Goal: Communication & Community: Participate in discussion

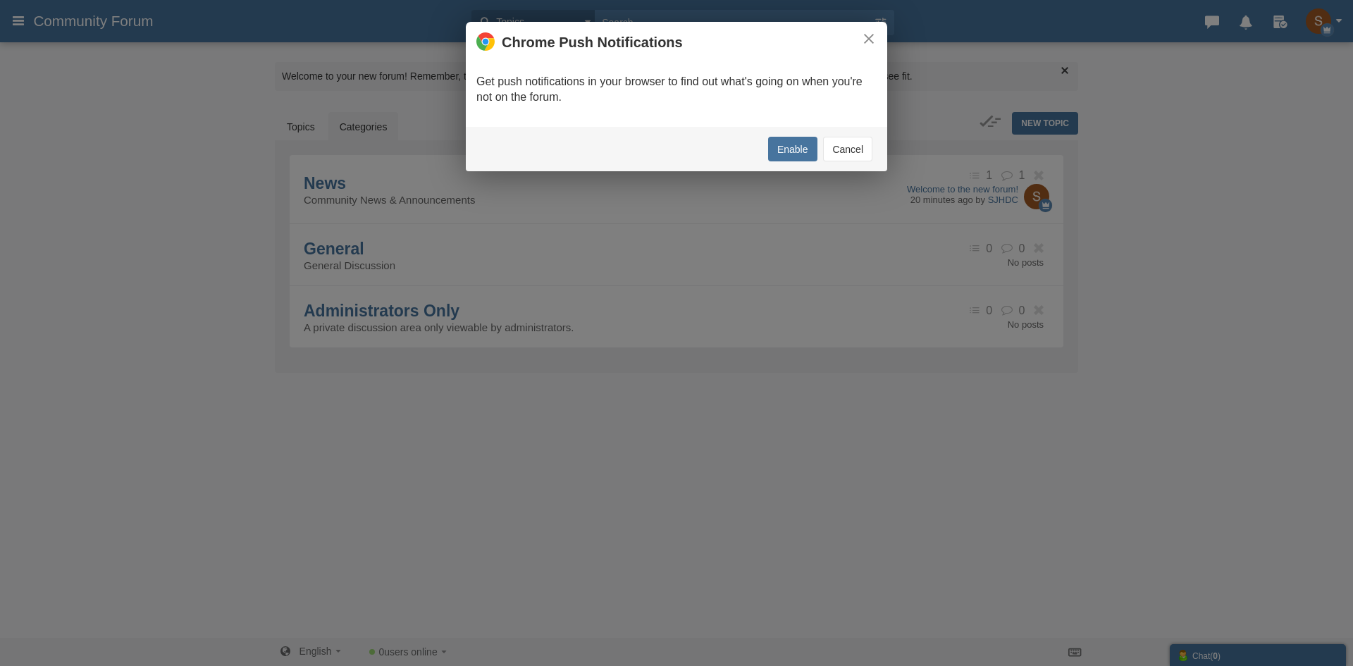
click at [848, 145] on button "Cancel" at bounding box center [847, 149] width 49 height 25
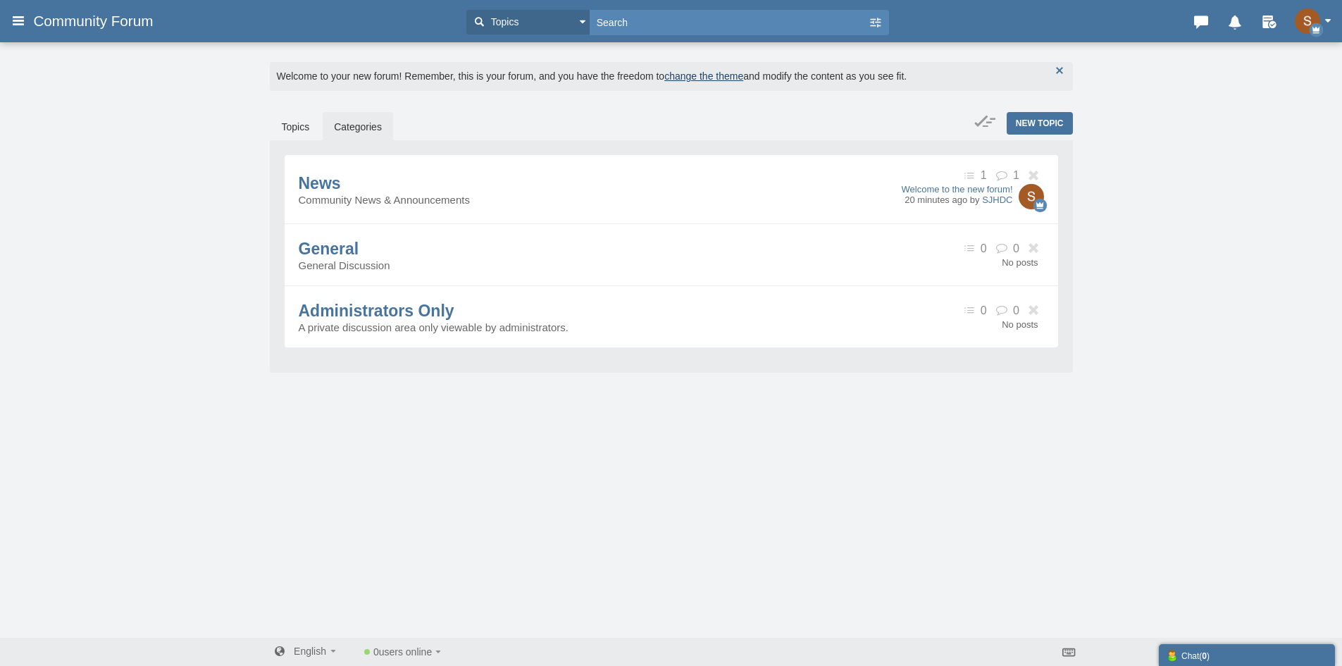
click at [1055, 74] on button "button" at bounding box center [1060, 71] width 16 height 16
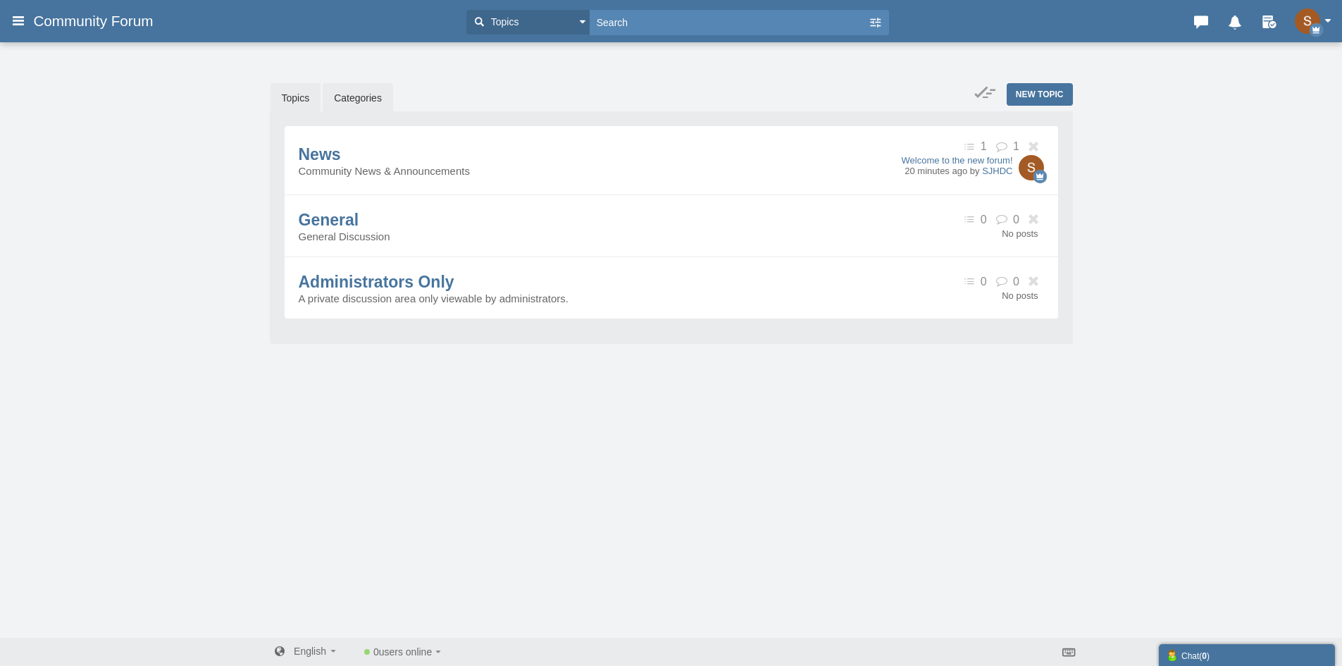
click at [302, 101] on link "Topics" at bounding box center [296, 98] width 51 height 30
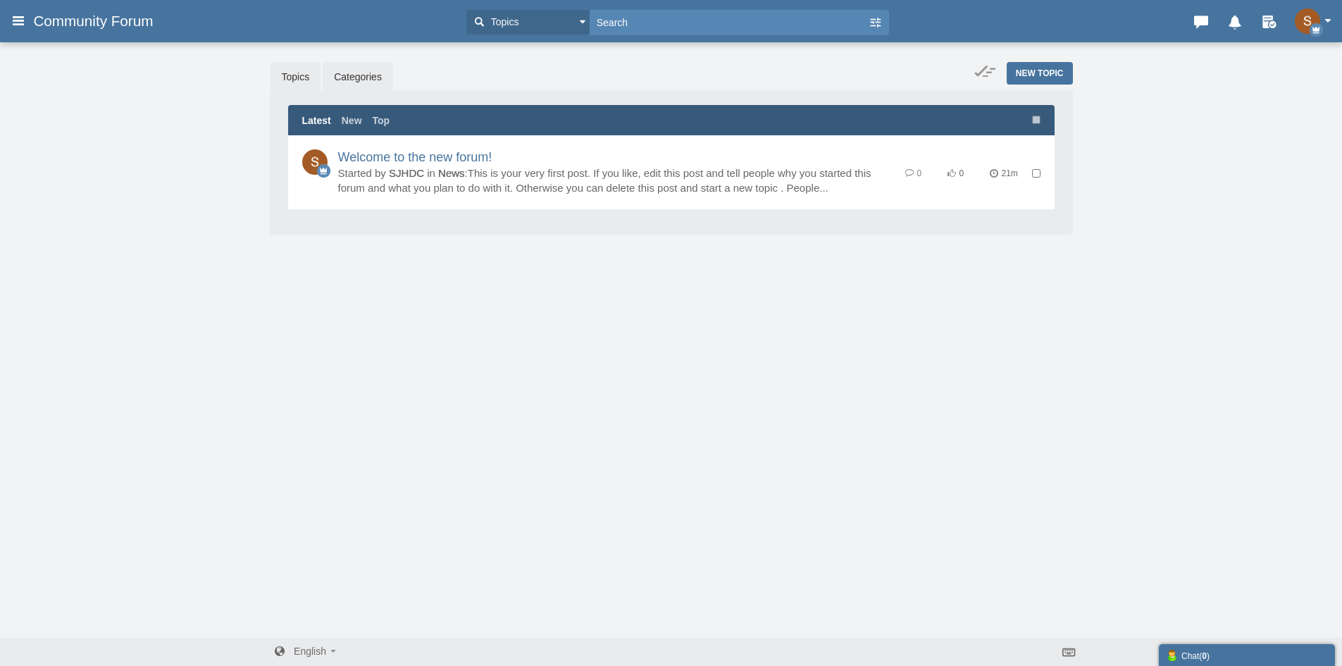
click at [351, 79] on link "Categories" at bounding box center [358, 77] width 70 height 30
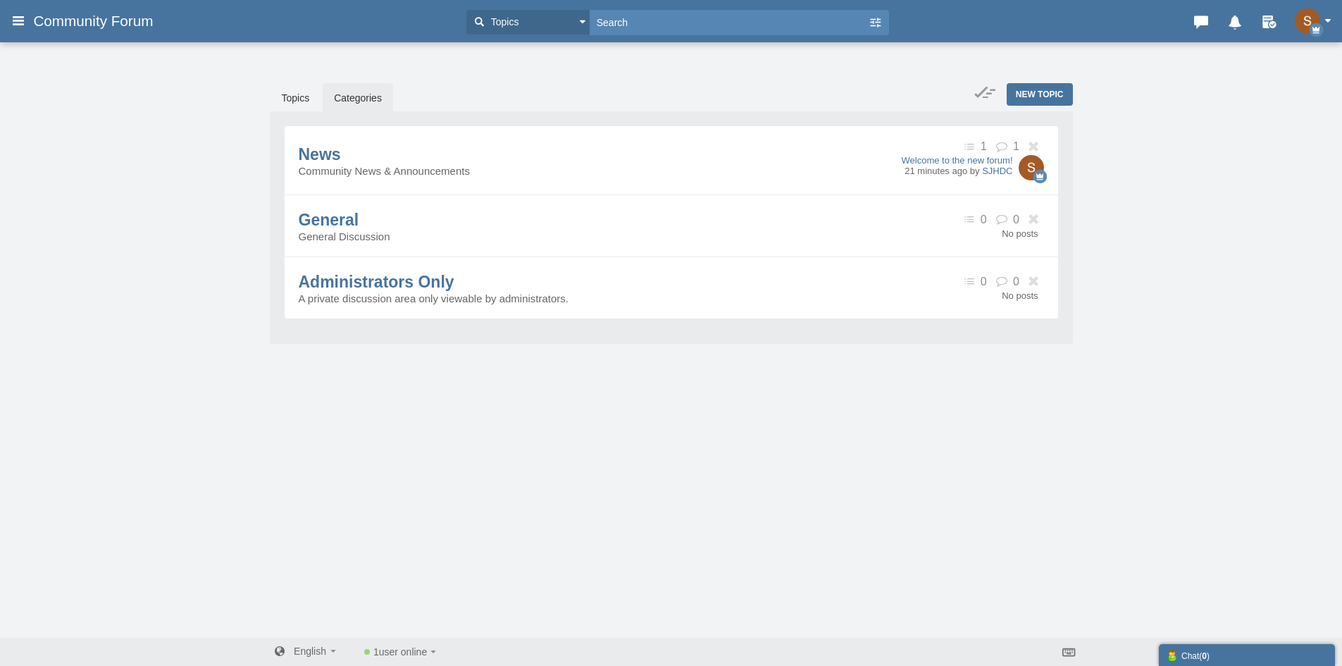
click at [31, 16] on h3 "Community Forum" at bounding box center [94, 20] width 137 height 25
click at [313, 95] on link "Topics" at bounding box center [296, 98] width 51 height 30
click at [358, 92] on link "Categories" at bounding box center [358, 98] width 70 height 30
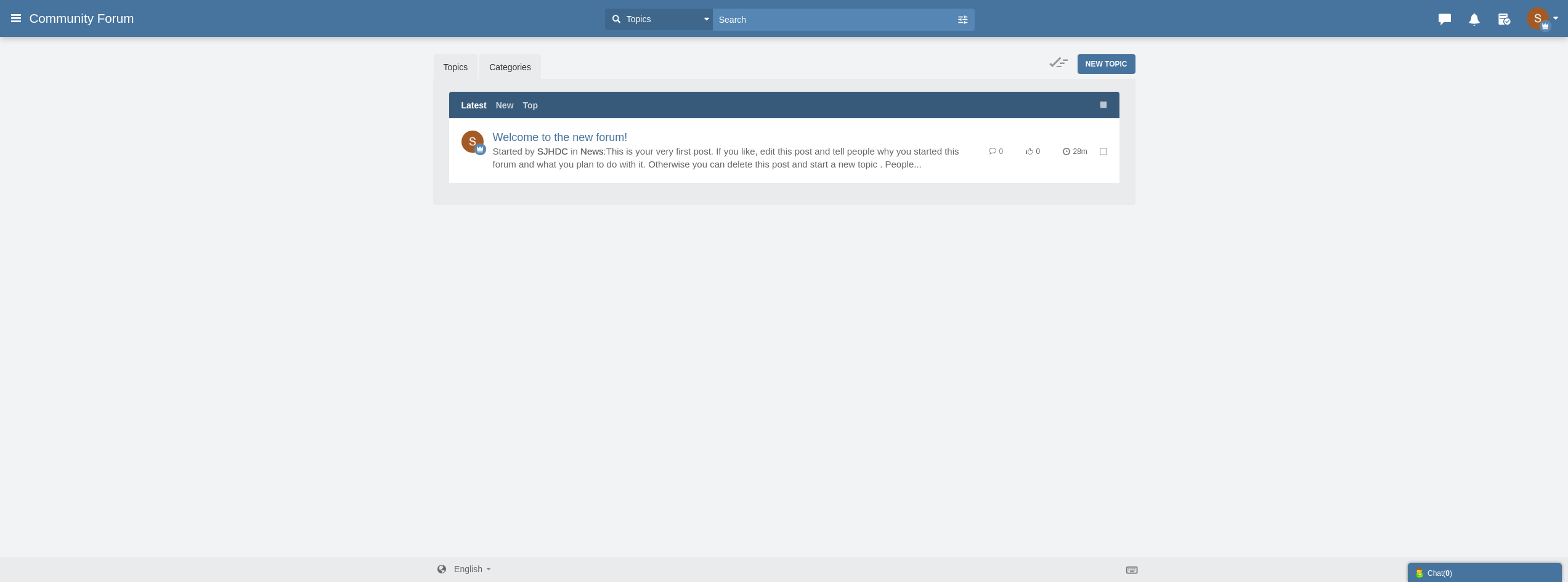
click at [489, 66] on link "Categories" at bounding box center [510, 67] width 61 height 26
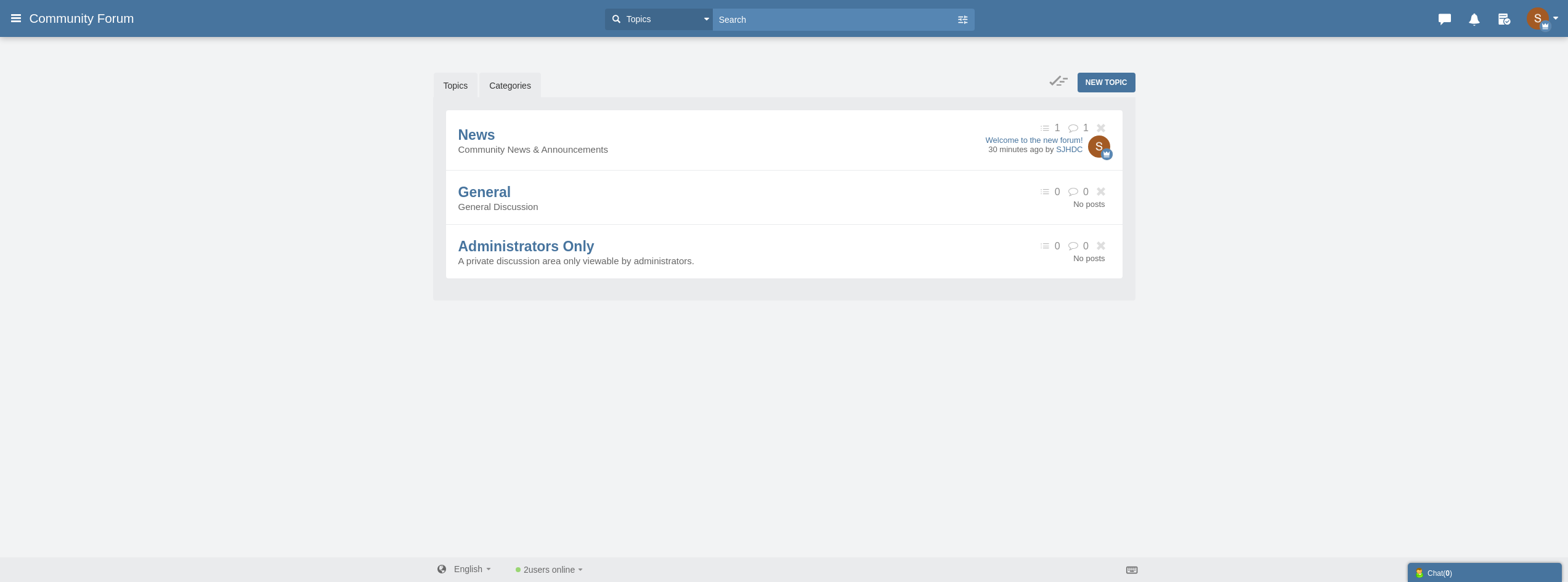
click at [463, 75] on link "Topics" at bounding box center [456, 86] width 45 height 26
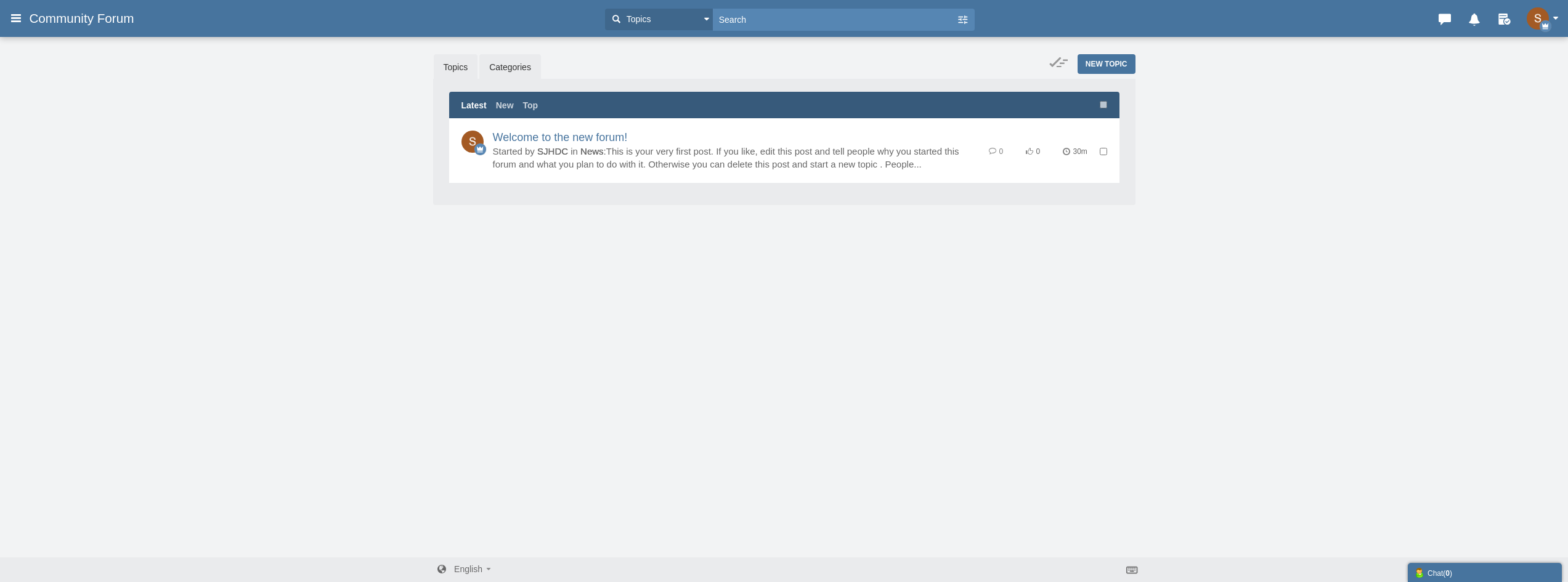
click at [499, 67] on link "Categories" at bounding box center [510, 67] width 61 height 26
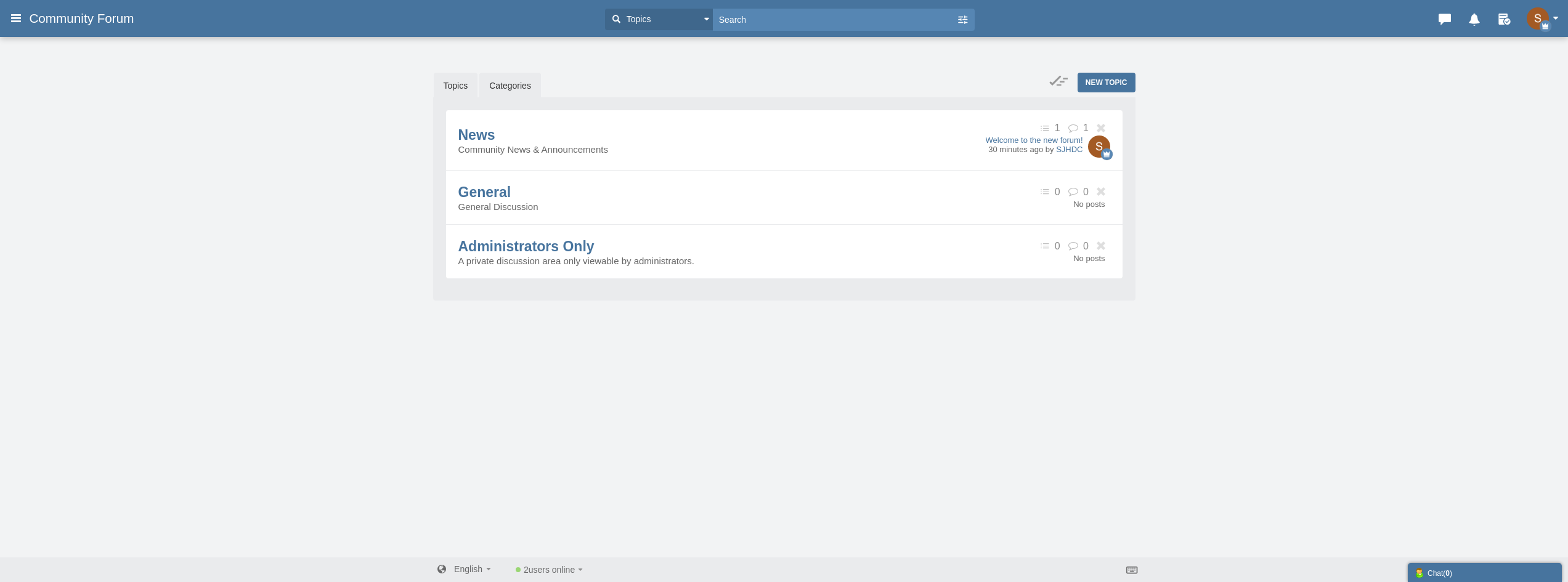
click at [456, 79] on link "Topics" at bounding box center [456, 86] width 45 height 26
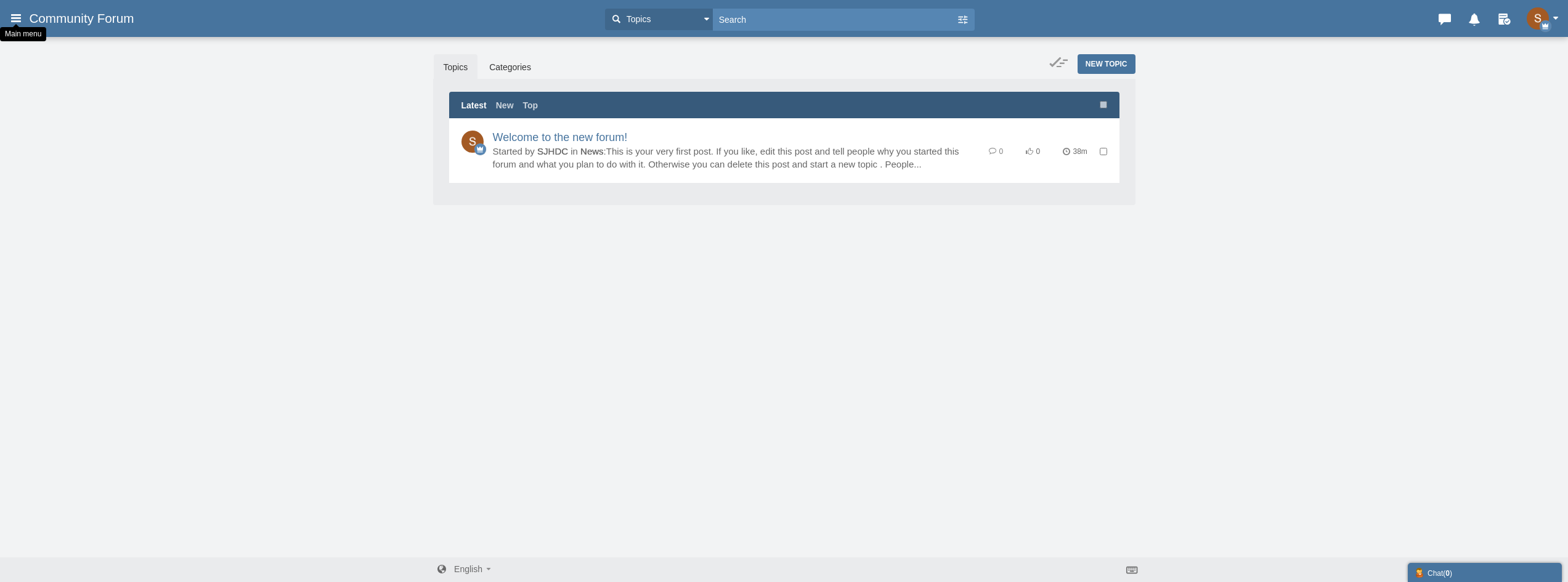
click at [11, 9] on icon at bounding box center [17, 17] width 14 height 22
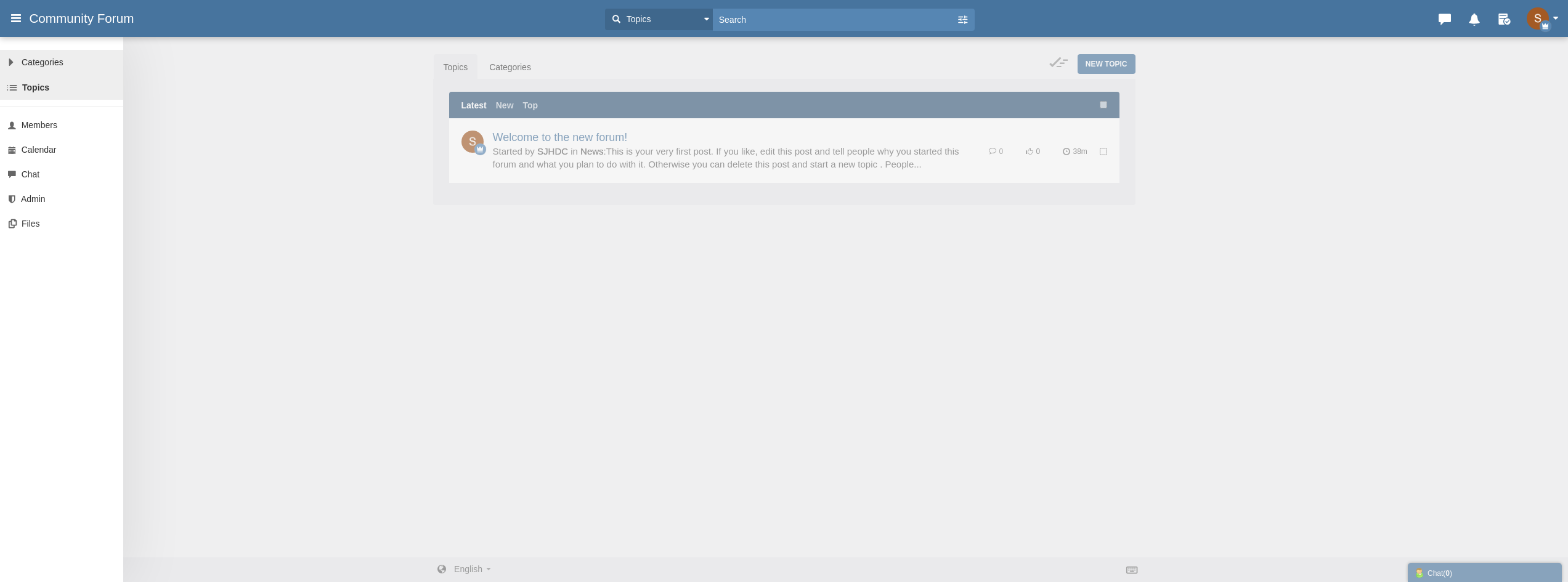
click at [15, 66] on link "All Categories Categories" at bounding box center [61, 62] width 123 height 24
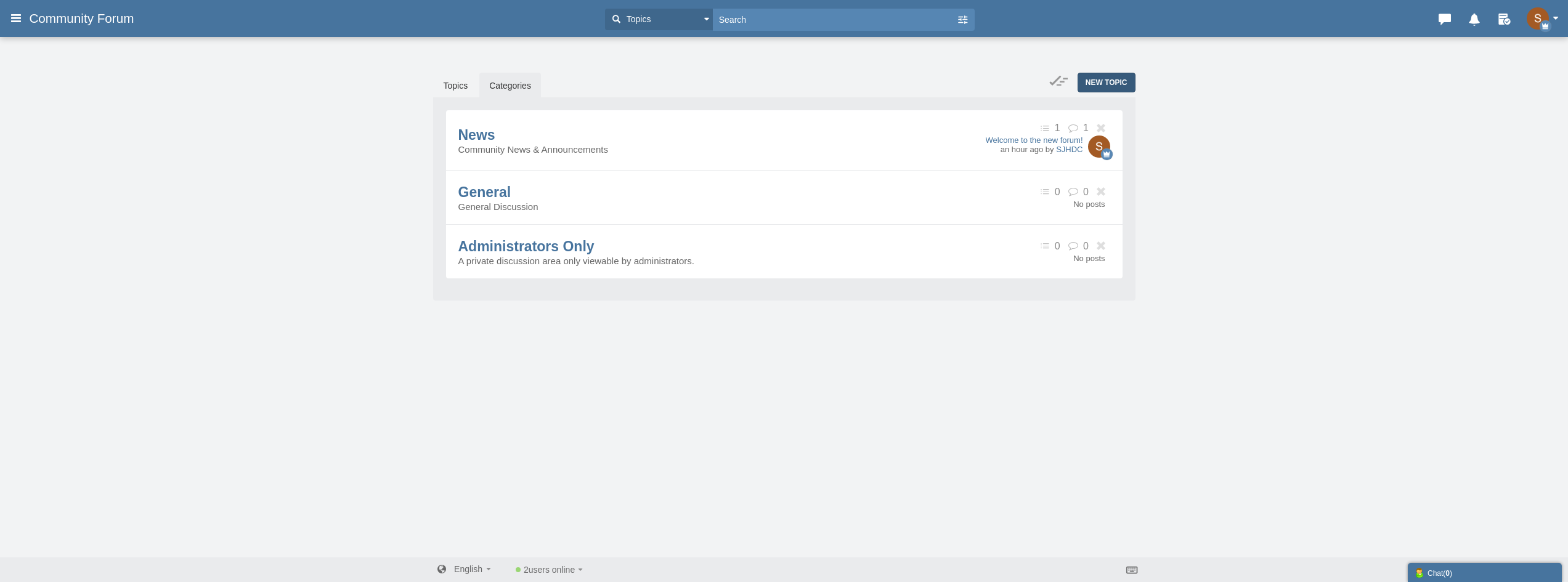
click at [1092, 84] on span "New Topic" at bounding box center [1107, 82] width 42 height 9
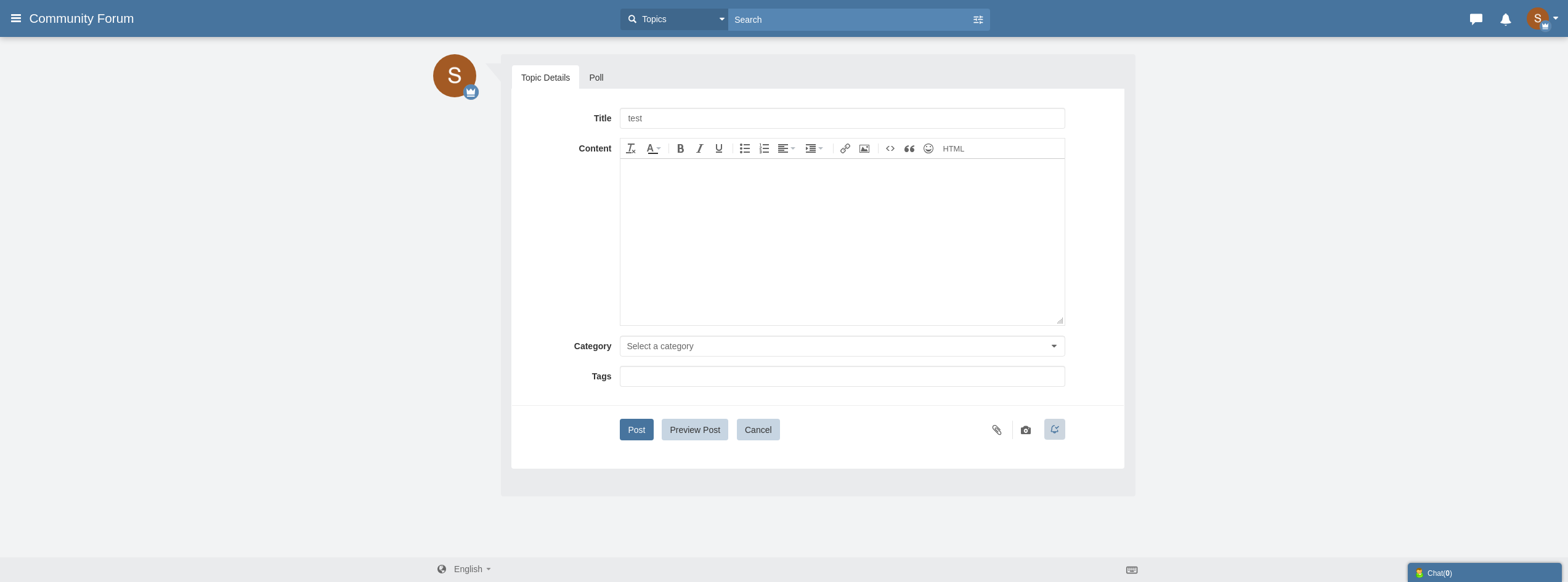
type input "test"
click at [734, 263] on body at bounding box center [842, 241] width 443 height 166
click at [649, 430] on button "Post" at bounding box center [637, 429] width 33 height 22
click at [678, 353] on button "Select a category" at bounding box center [842, 346] width 445 height 21
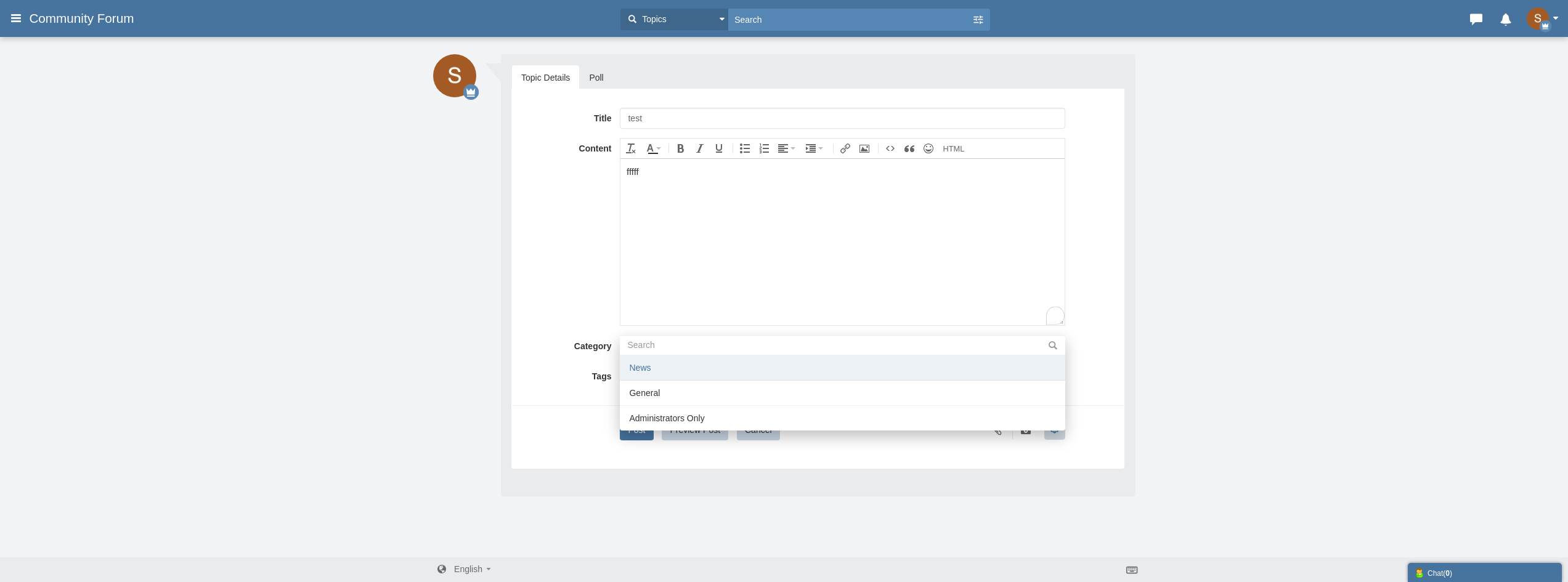
click at [684, 369] on li "News" at bounding box center [842, 368] width 445 height 25
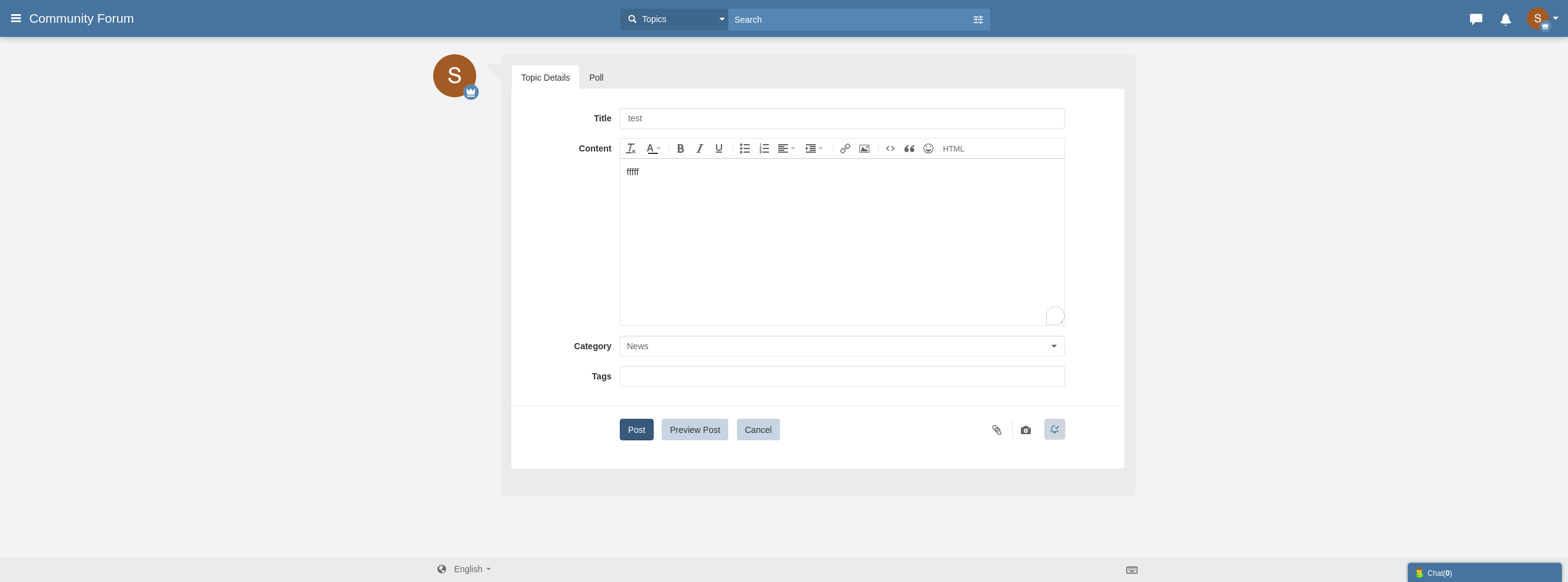
click at [628, 426] on button "Post" at bounding box center [637, 429] width 33 height 22
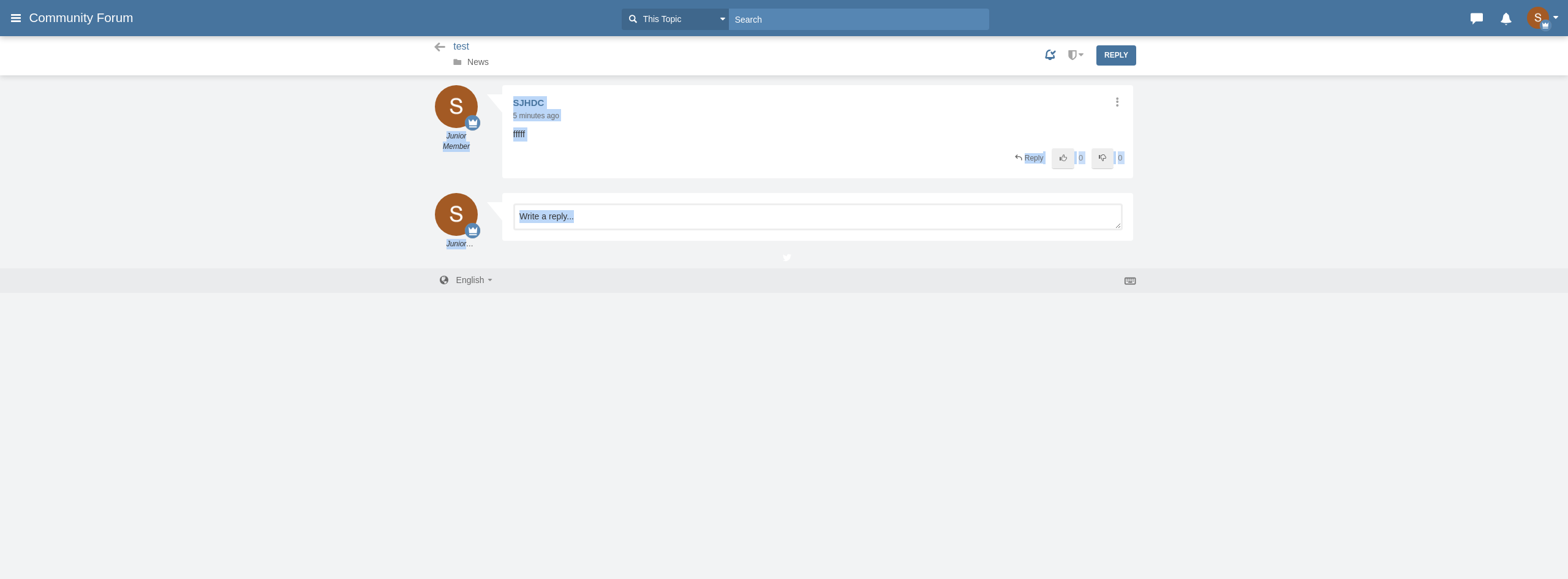
drag, startPoint x: 0, startPoint y: 0, endPoint x: 403, endPoint y: 163, distance: 434.7
click at [403, 163] on div "Messages are turned off. Enable them to send or receive messages. Enable Messag…" at bounding box center [784, 173] width 1568 height 176
click at [433, 49] on icon at bounding box center [440, 47] width 16 height 12
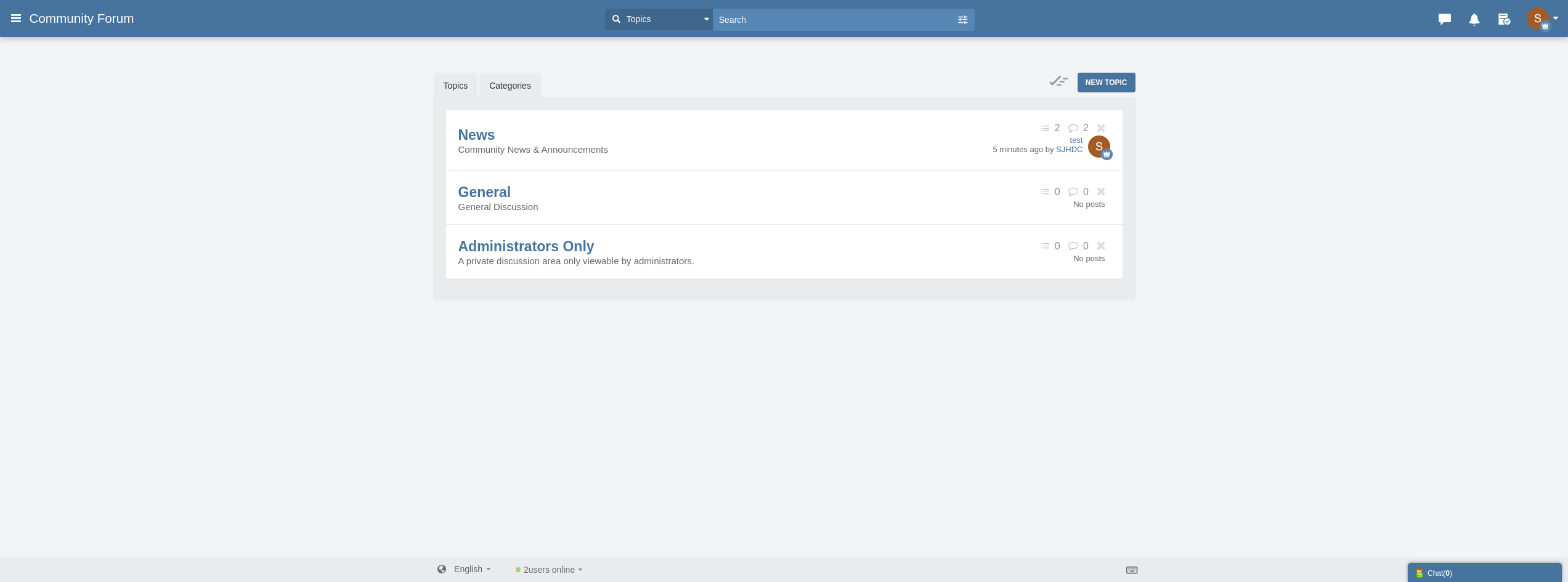
click at [445, 87] on link "Topics" at bounding box center [456, 86] width 45 height 26
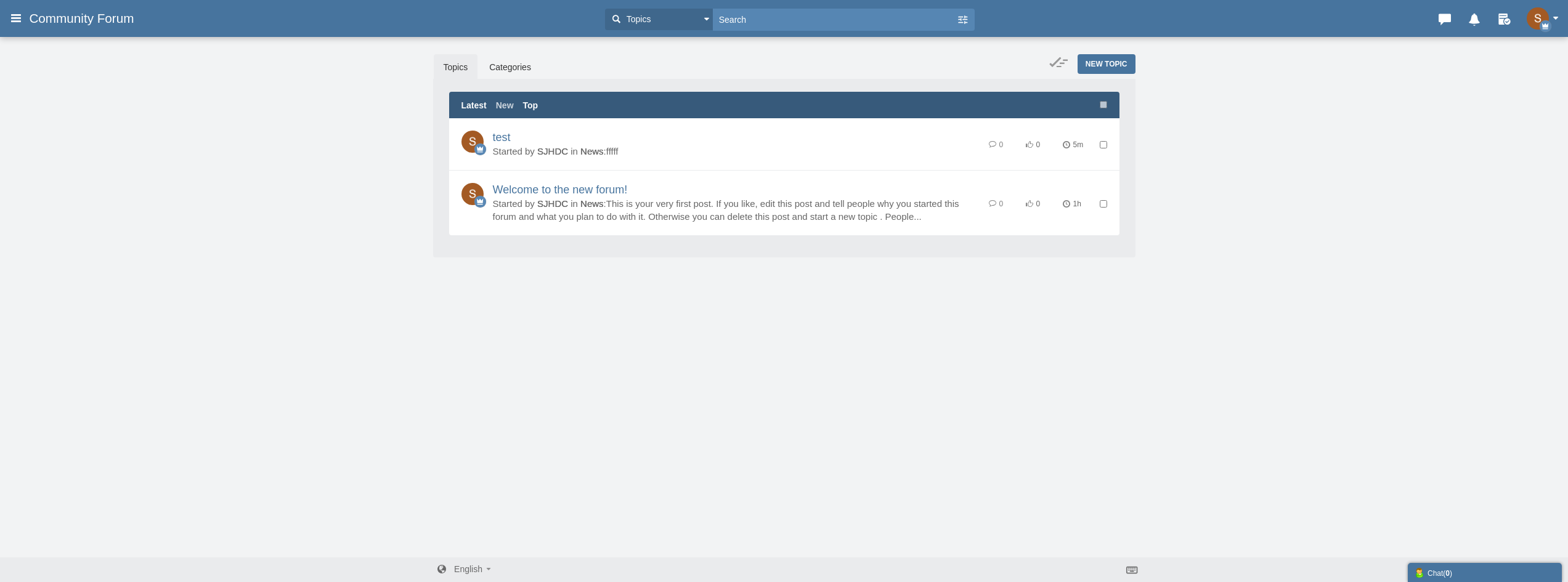
click at [537, 102] on link "Top" at bounding box center [531, 105] width 16 height 12
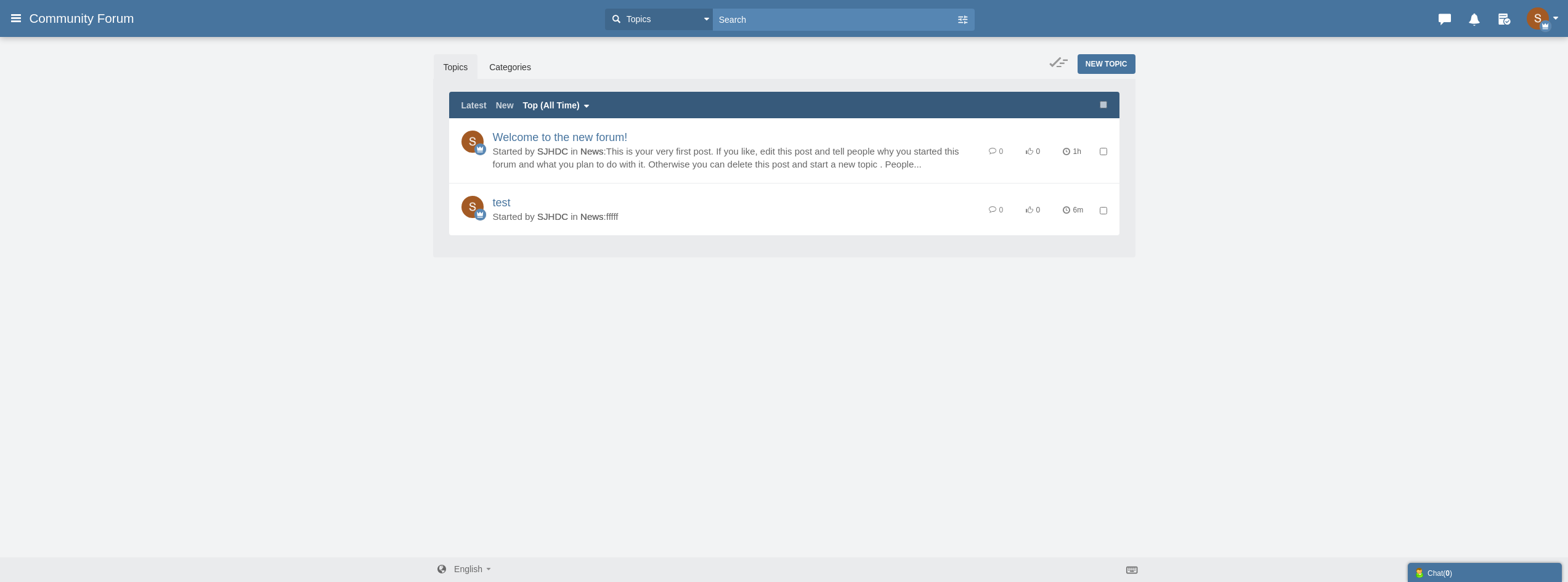
click at [508, 102] on link "New" at bounding box center [505, 105] width 17 height 12
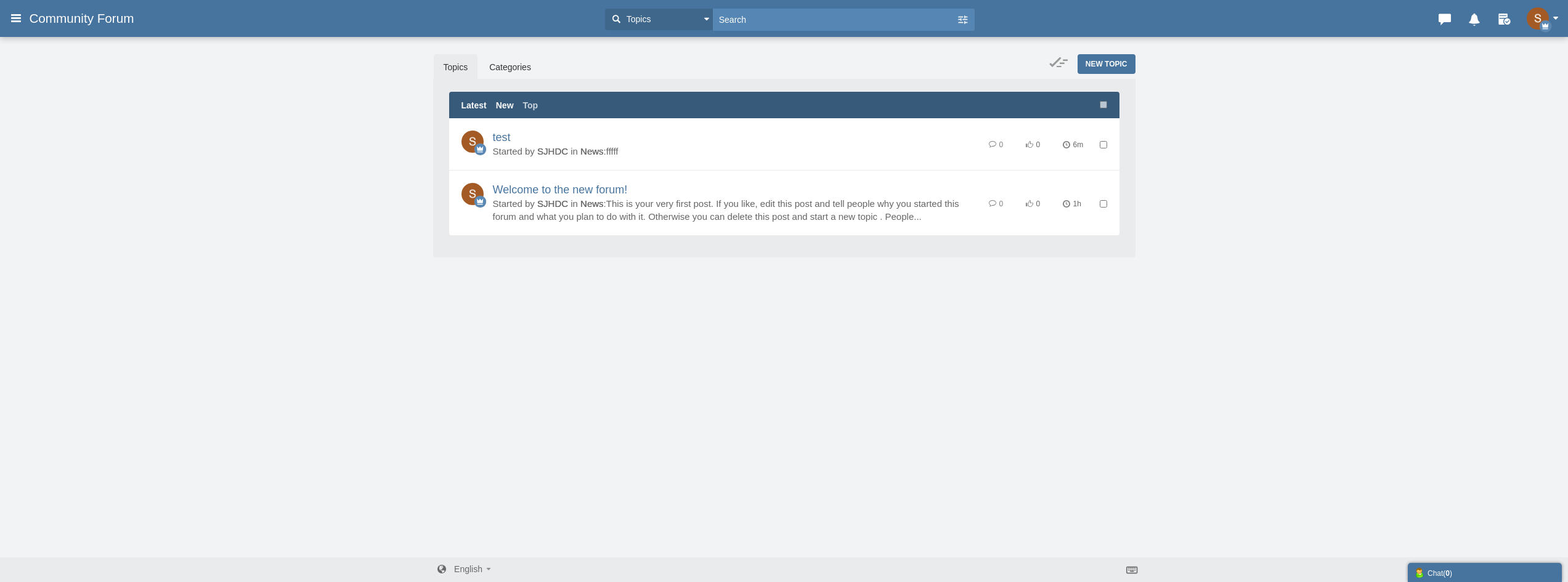
click at [472, 101] on link "Latest" at bounding box center [474, 105] width 25 height 12
click at [1105, 62] on span "New Topic" at bounding box center [1107, 64] width 42 height 9
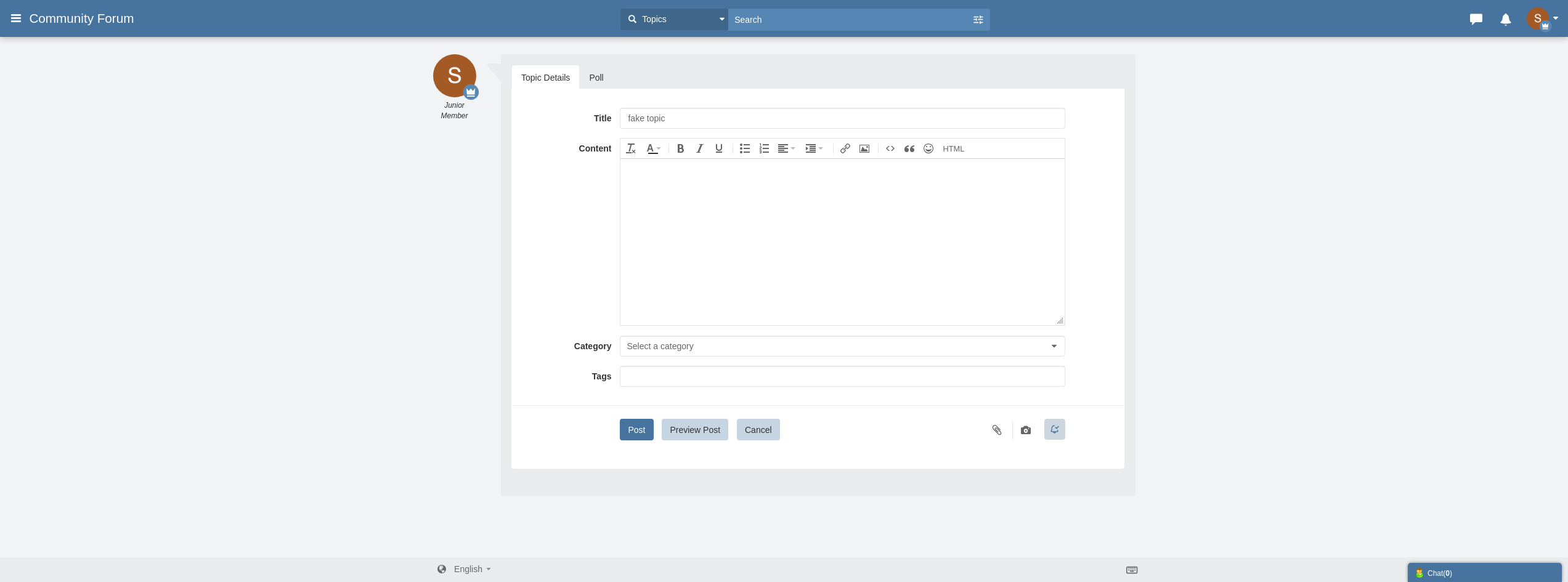
type input "fake topic"
click at [776, 334] on div "Title fake topic Content div Deleting Attachment... getFilename get_filesize 0%…" at bounding box center [818, 274] width 594 height 332
click at [776, 338] on button "Select a category" at bounding box center [842, 346] width 445 height 21
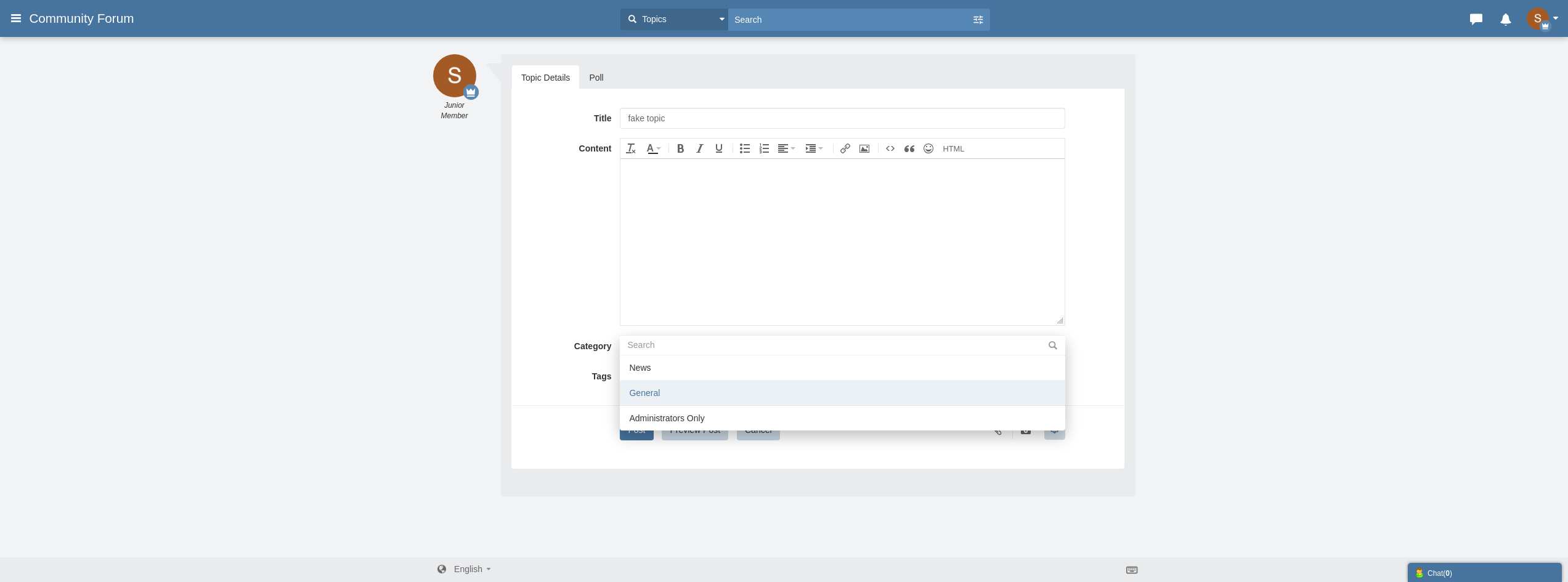
click at [693, 395] on li "General" at bounding box center [842, 392] width 445 height 25
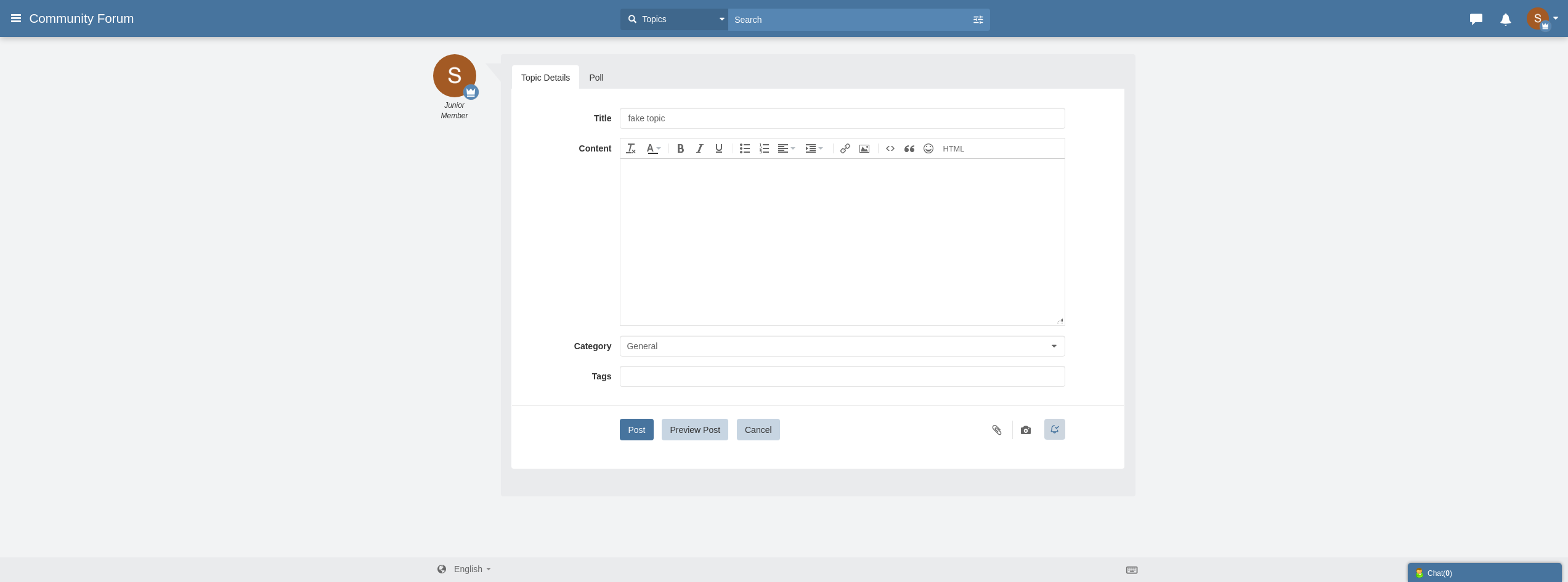
click at [677, 379] on input "text" at bounding box center [841, 376] width 428 height 12
click at [640, 431] on button "Post" at bounding box center [637, 429] width 33 height 22
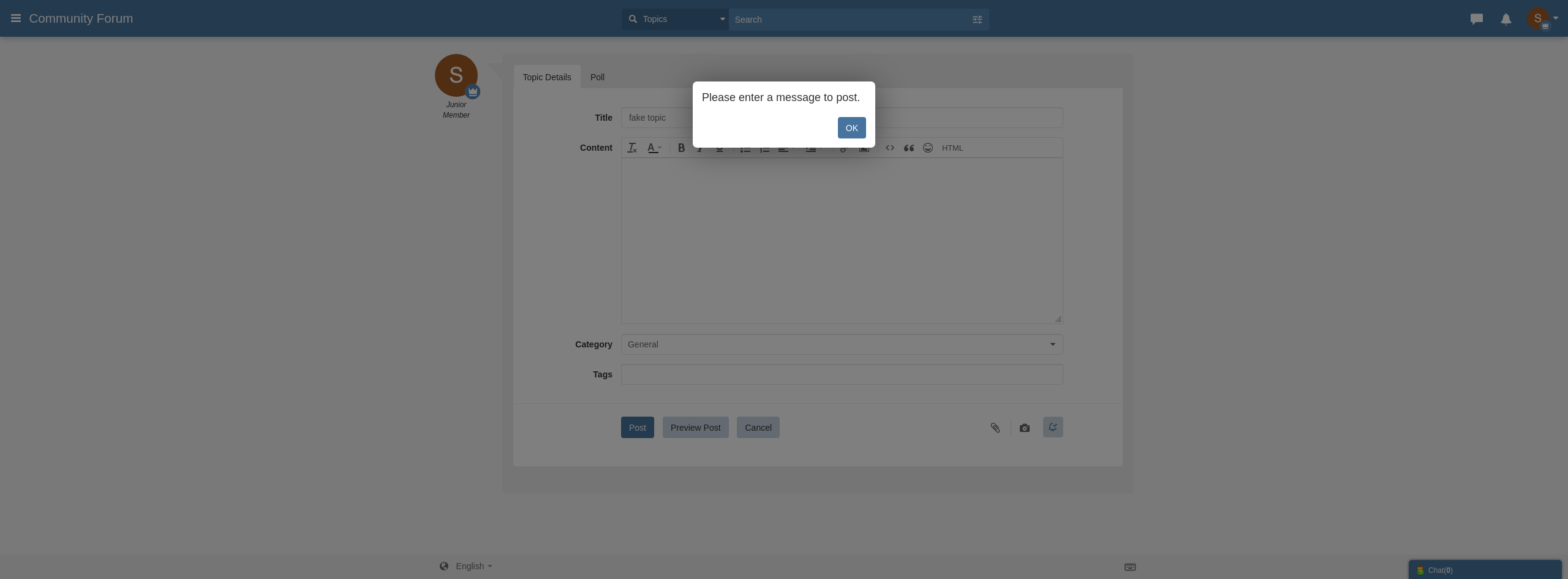
click at [839, 138] on link "OK" at bounding box center [852, 128] width 28 height 22
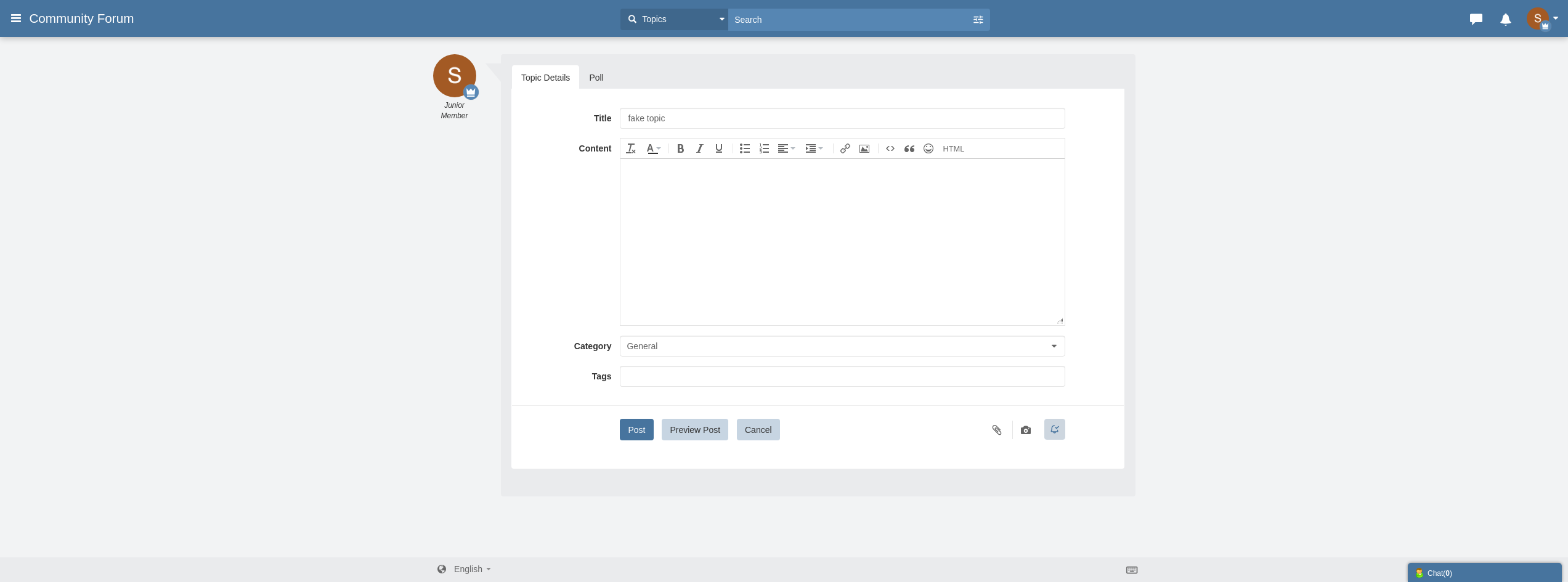
click at [660, 239] on body at bounding box center [842, 241] width 443 height 166
click at [637, 431] on button "Post" at bounding box center [637, 429] width 33 height 22
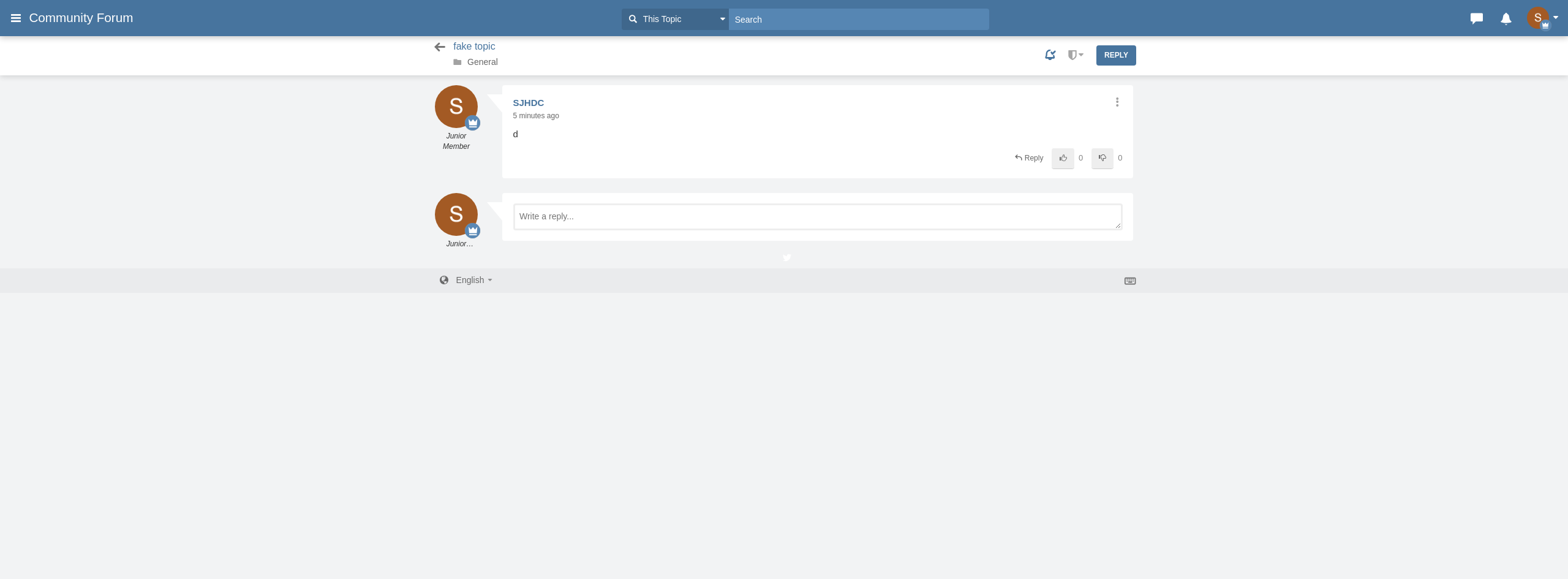
click at [435, 43] on icon at bounding box center [440, 47] width 16 height 12
